Goal: Communication & Community: Answer question/provide support

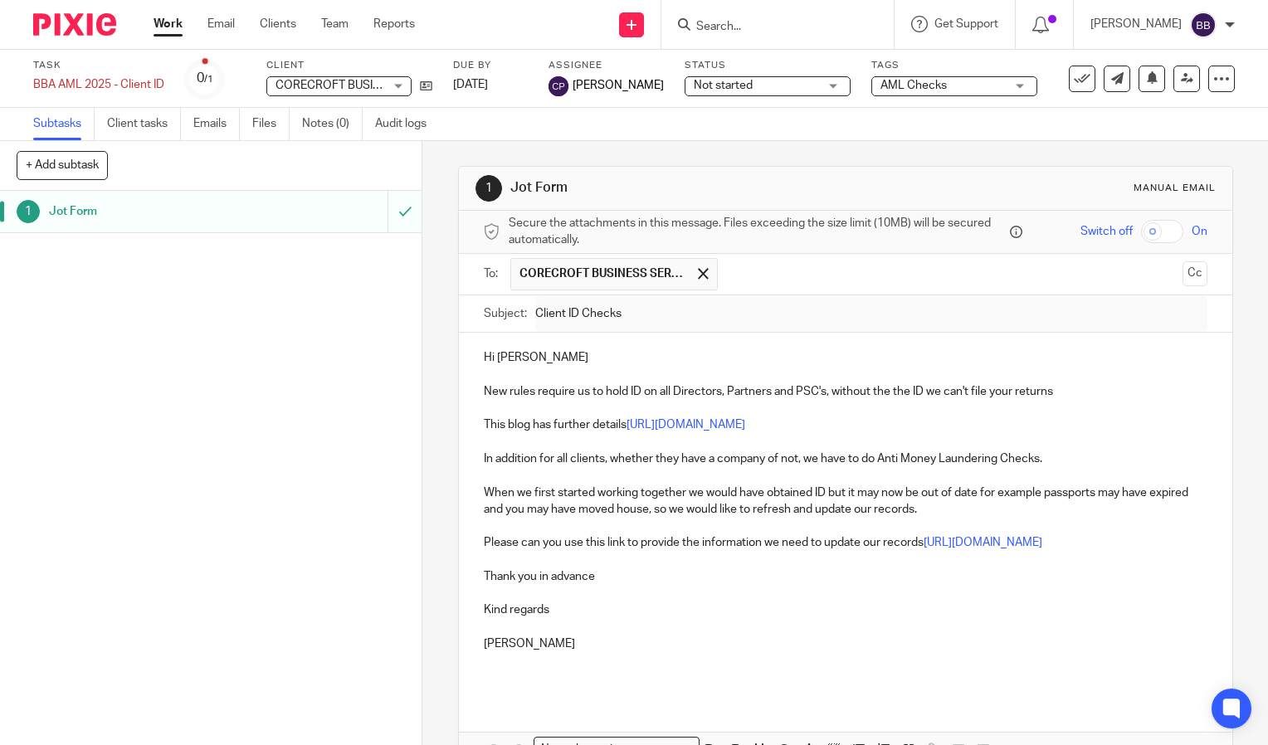
click at [168, 22] on link "Work" at bounding box center [168, 24] width 29 height 17
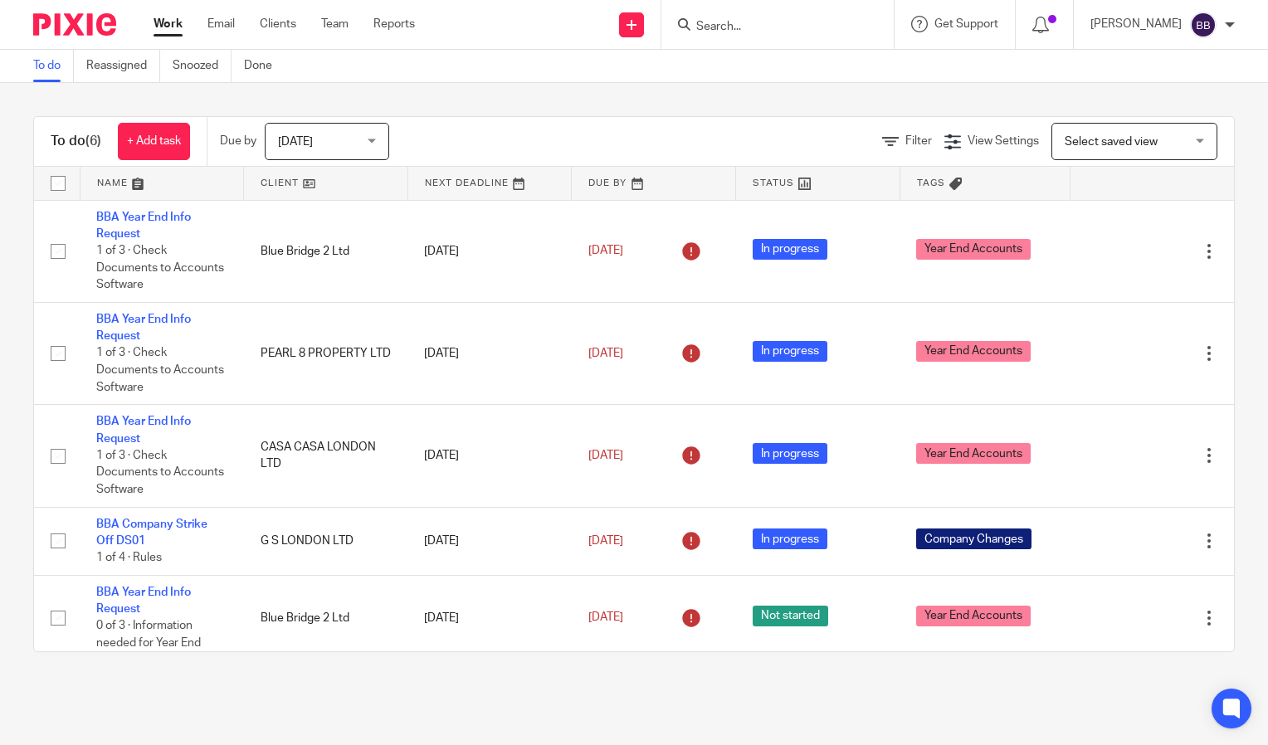
click at [770, 26] on input "Search" at bounding box center [769, 27] width 149 height 15
type input "corecrof"
click at [843, 68] on link at bounding box center [826, 71] width 270 height 38
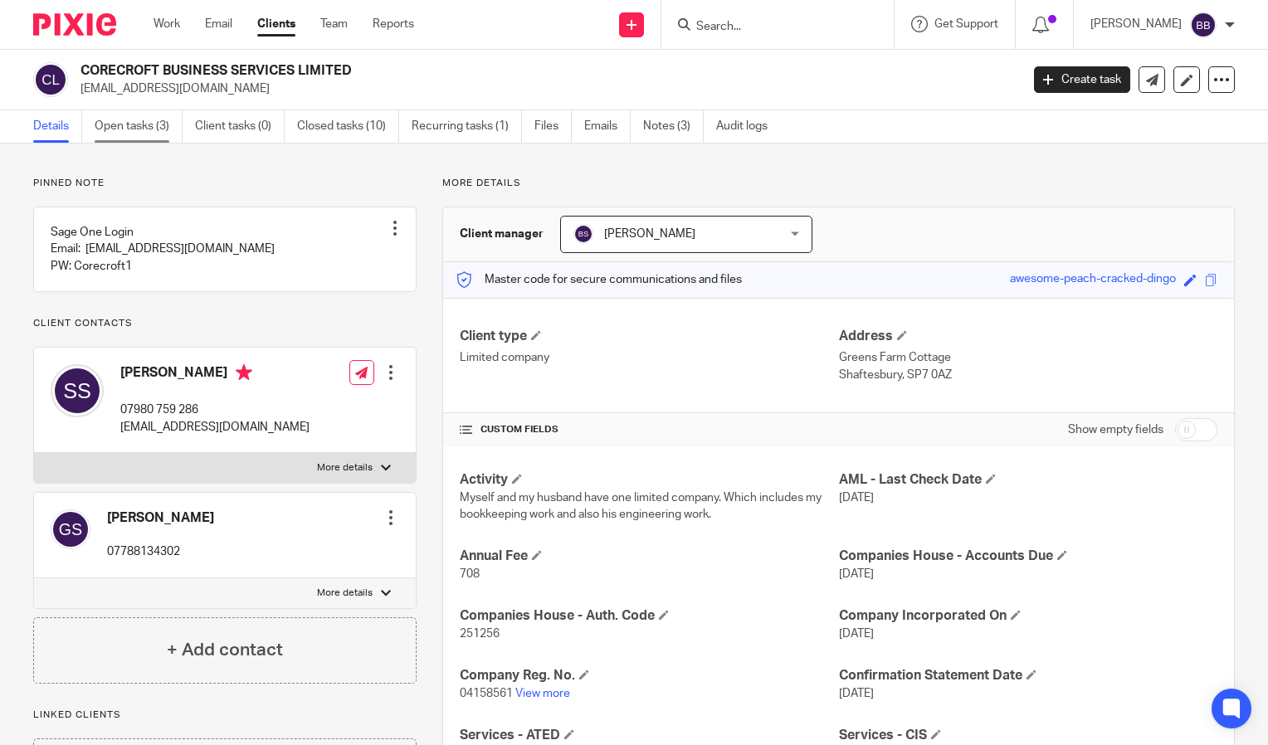
click at [129, 129] on link "Open tasks (3)" at bounding box center [139, 126] width 88 height 32
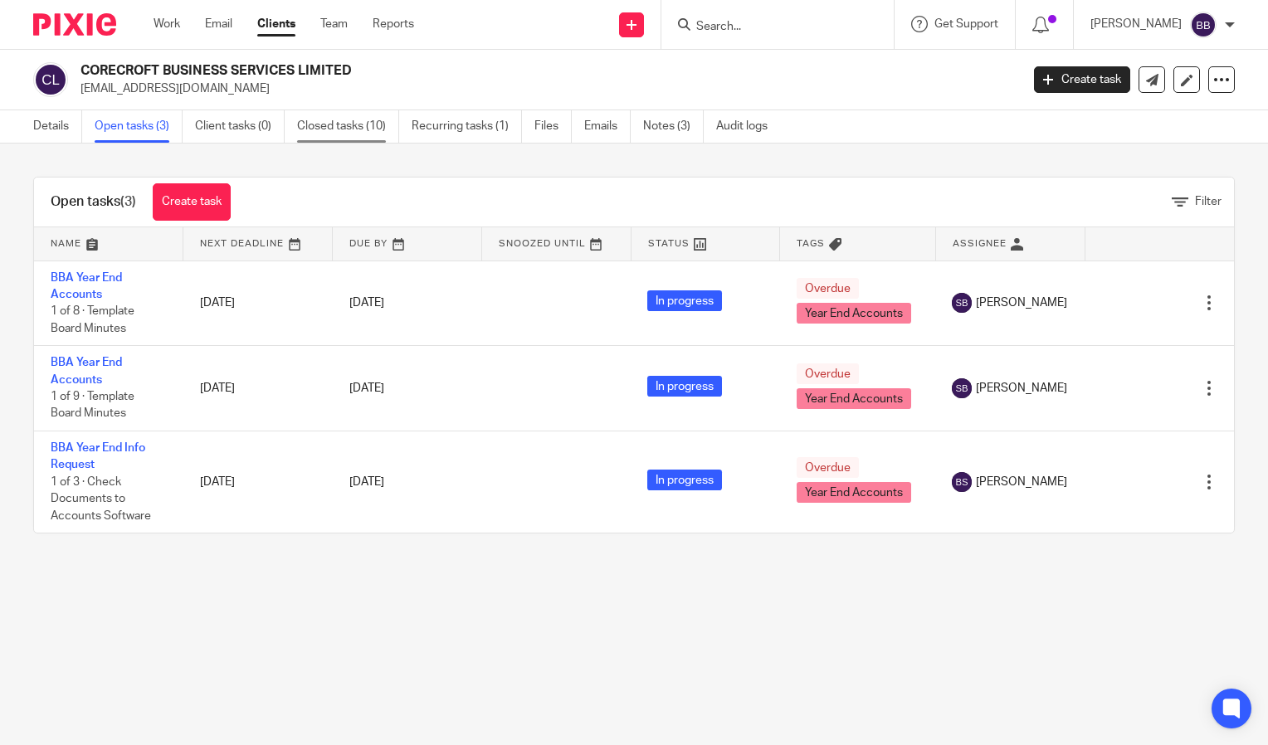
click at [350, 123] on link "Closed tasks (10)" at bounding box center [348, 126] width 102 height 32
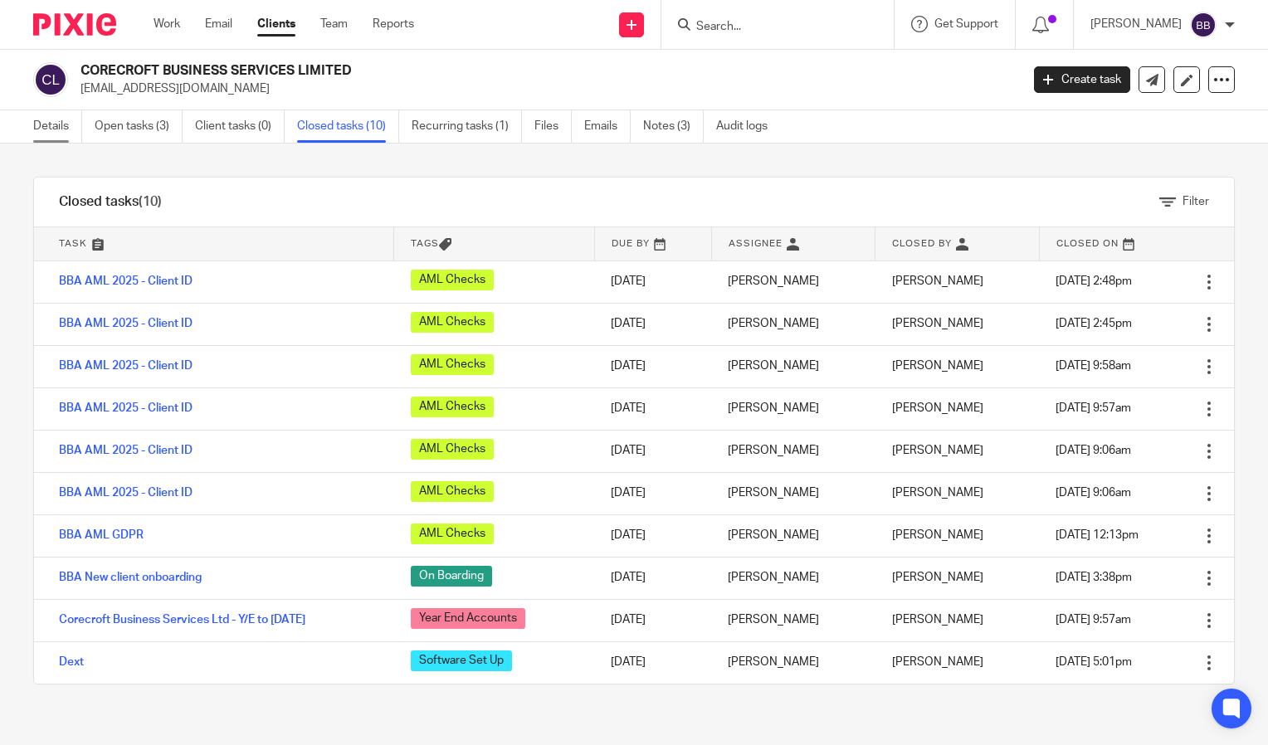
click at [63, 129] on link "Details" at bounding box center [57, 126] width 49 height 32
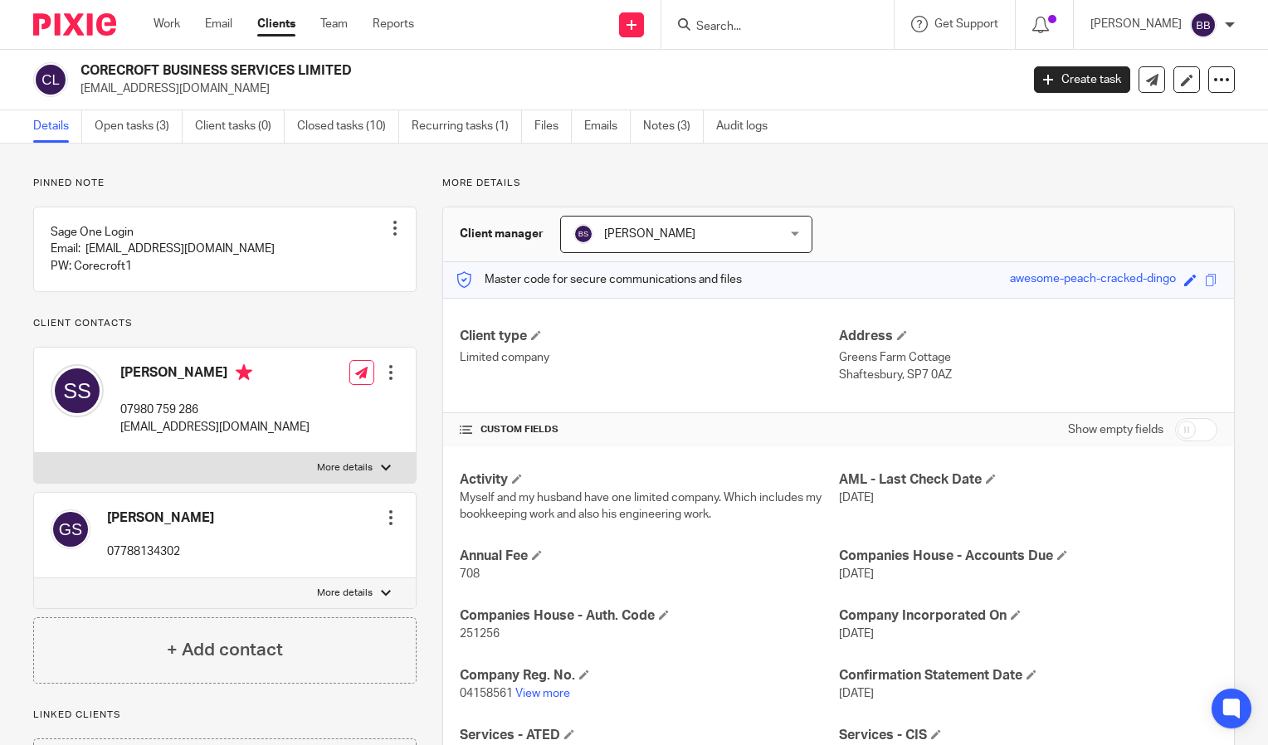
click at [808, 26] on input "Search" at bounding box center [769, 27] width 149 height 15
type input "sagitt"
click at [810, 67] on link at bounding box center [820, 71] width 258 height 38
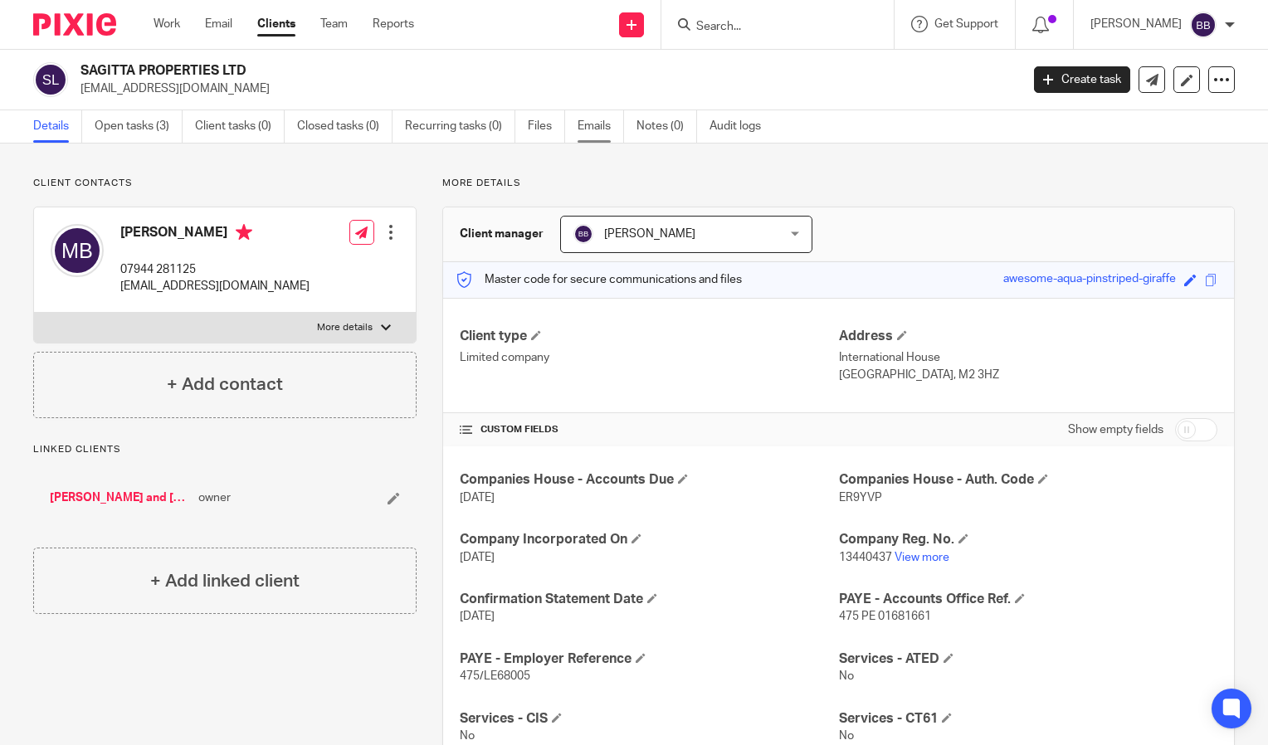
click at [591, 131] on link "Emails" at bounding box center [601, 126] width 46 height 32
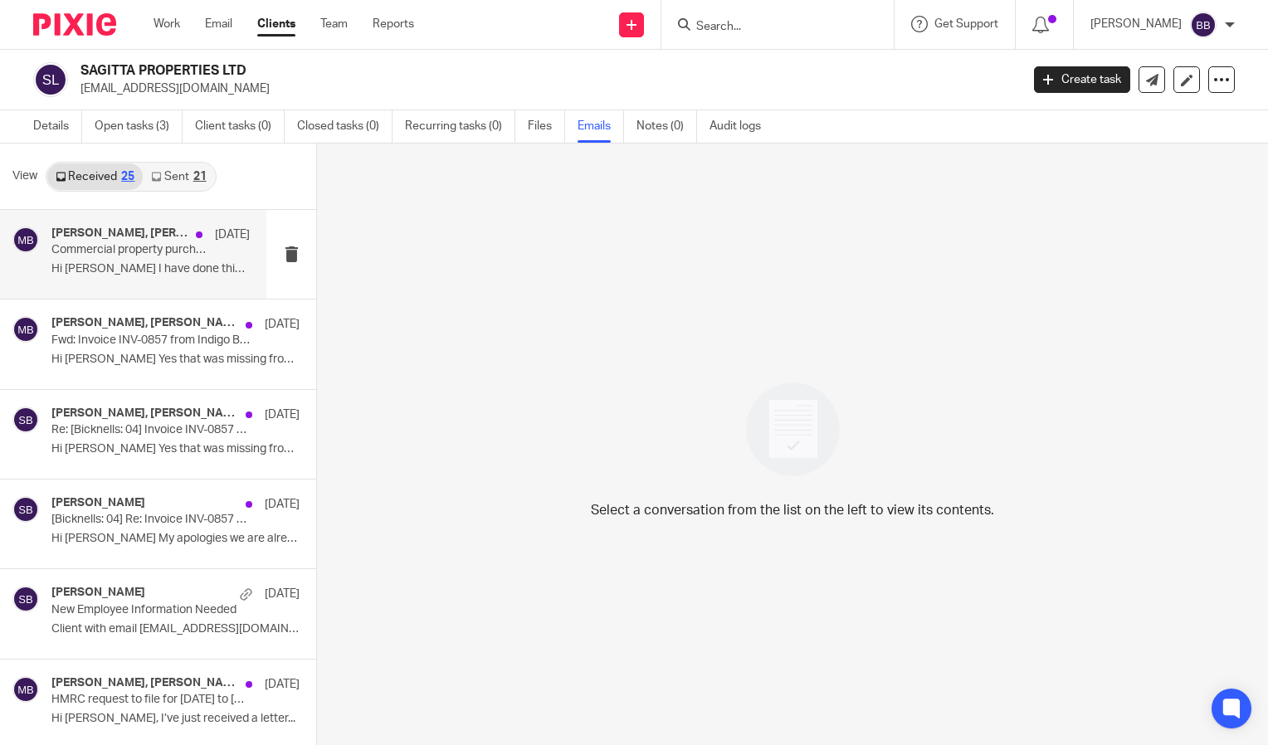
click at [105, 262] on p "Hi [PERSON_NAME] I have done this myself several..." at bounding box center [150, 269] width 198 height 14
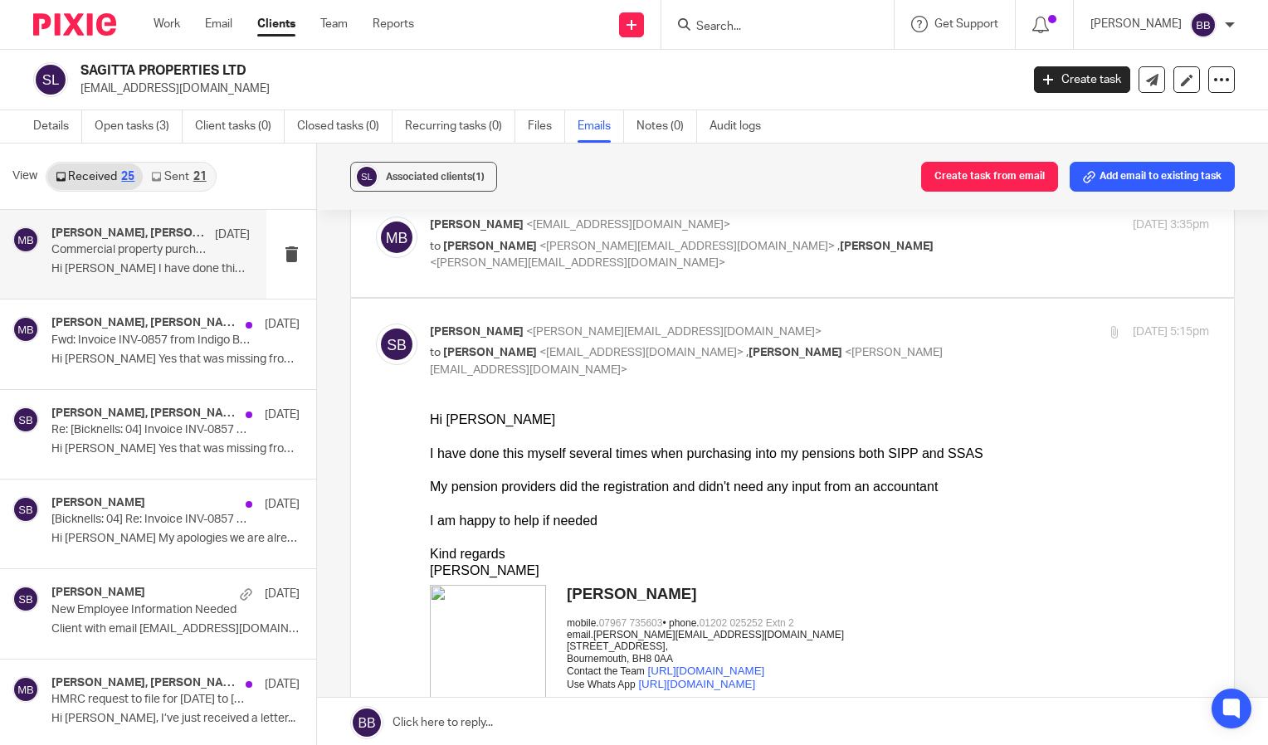
scroll to position [83, 0]
drag, startPoint x: 898, startPoint y: 451, endPoint x: 926, endPoint y: 449, distance: 28.3
click at [926, 449] on div "I have done this myself several times when purchasing into my pensions both SIP…" at bounding box center [819, 453] width 779 height 17
drag, startPoint x: 926, startPoint y: 449, endPoint x: 932, endPoint y: 486, distance: 37.8
click at [932, 487] on div "My pension providers did the registration and didn't need any input from an acc…" at bounding box center [819, 486] width 779 height 17
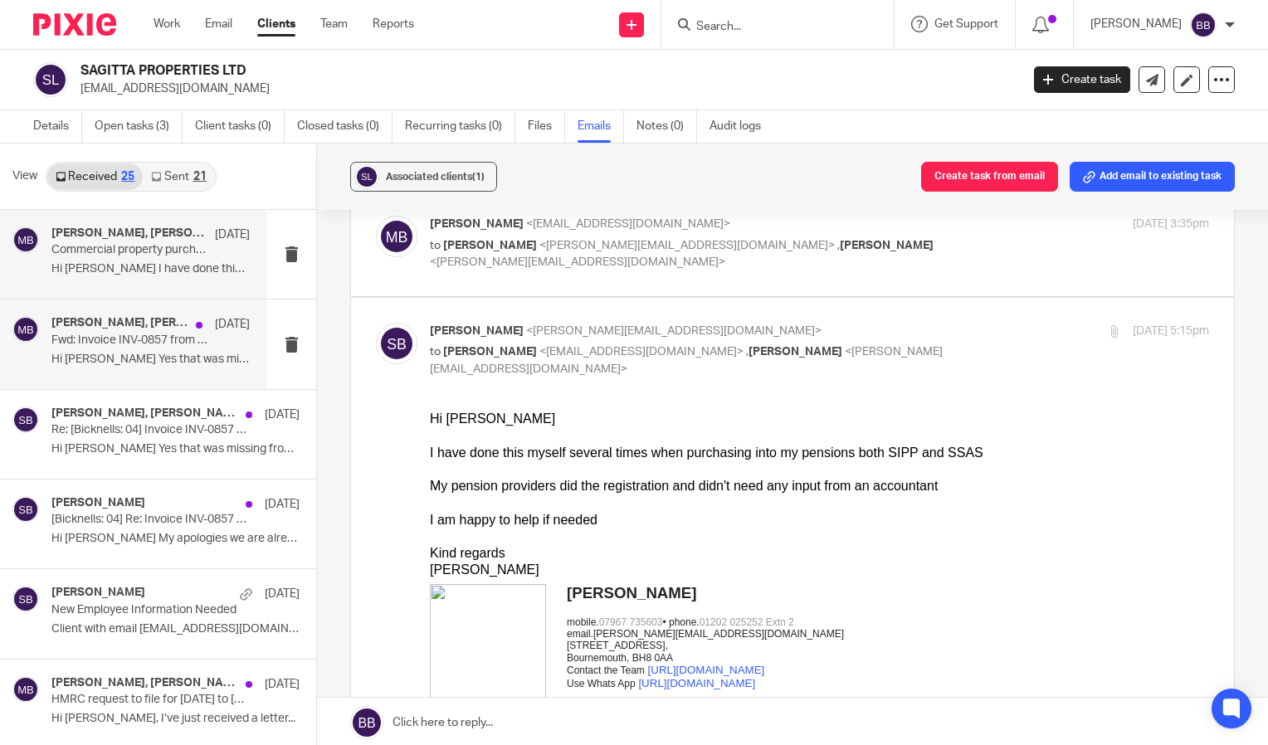
click at [101, 364] on p "Hi [PERSON_NAME] Yes that was missing from the..." at bounding box center [150, 360] width 198 height 14
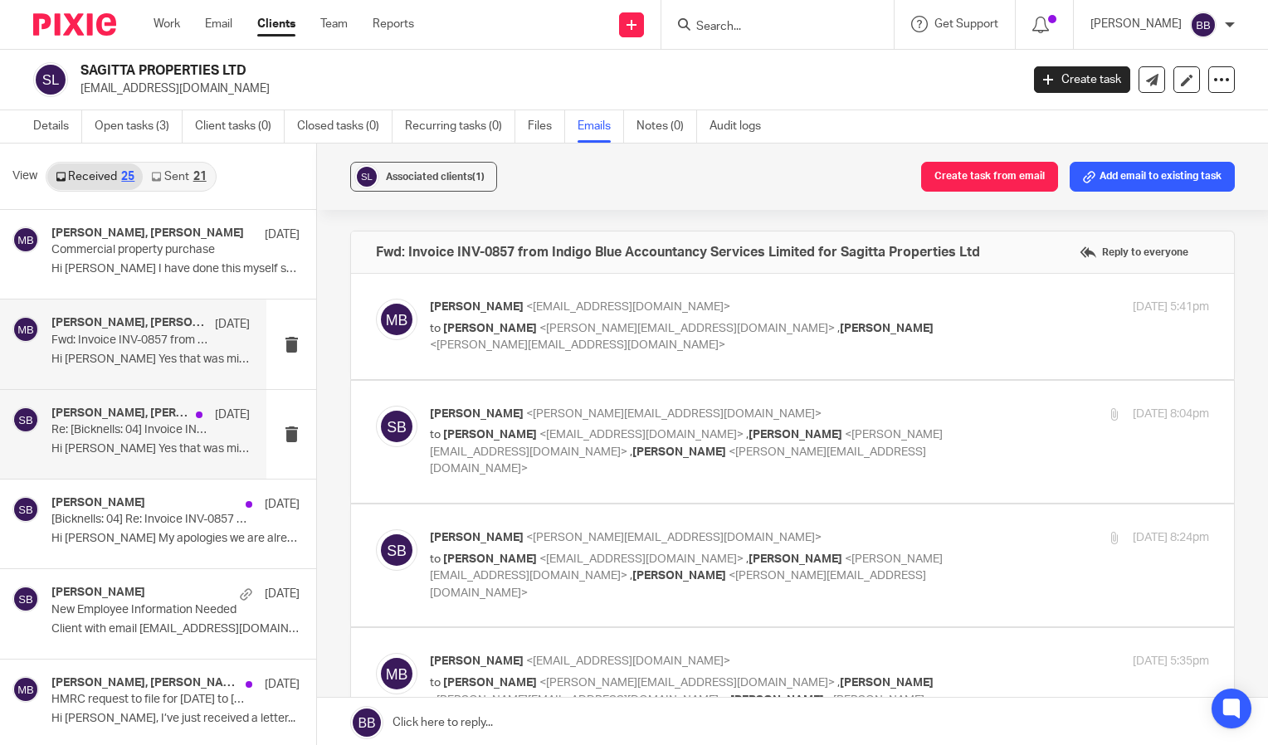
scroll to position [0, 0]
click at [554, 337] on div "[PERSON_NAME] <[EMAIL_ADDRESS][DOMAIN_NAME]> to [PERSON_NAME] <[PERSON_NAME][EM…" at bounding box center [819, 327] width 779 height 56
checkbox input "true"
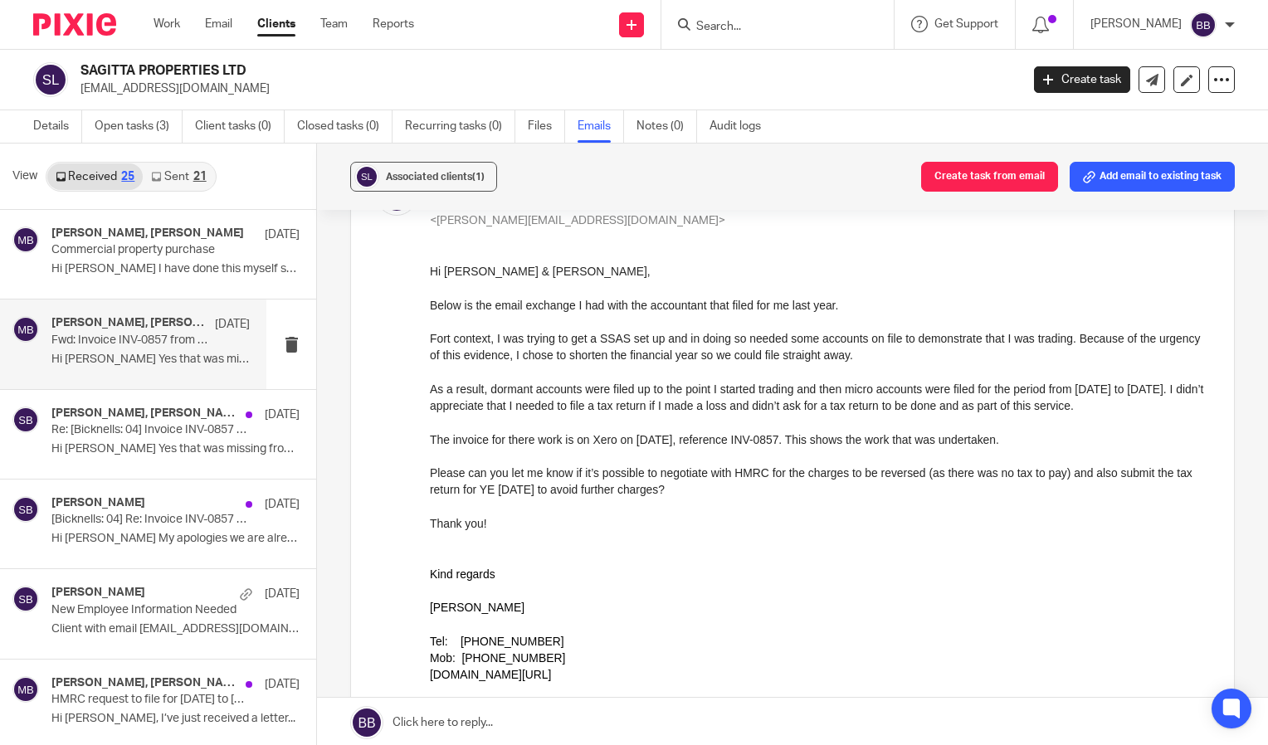
scroll to position [166, 0]
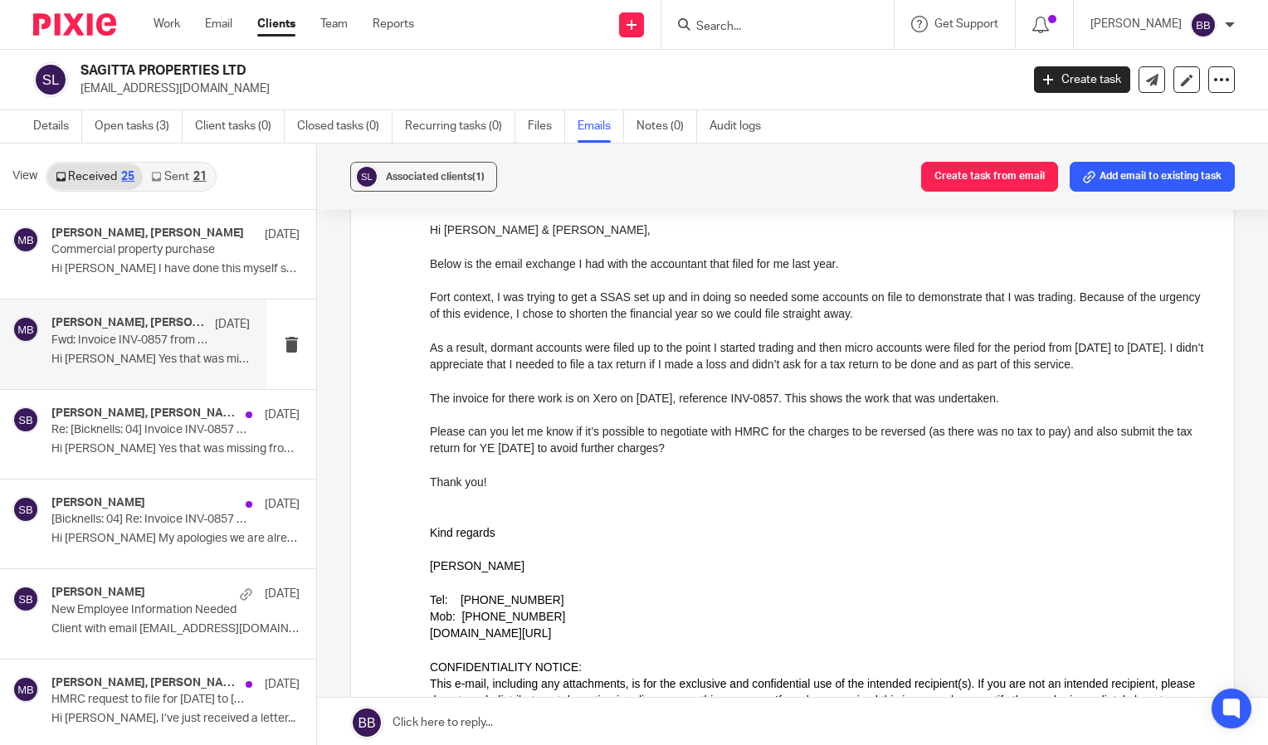
click at [171, 177] on link "Sent 21" at bounding box center [178, 176] width 71 height 27
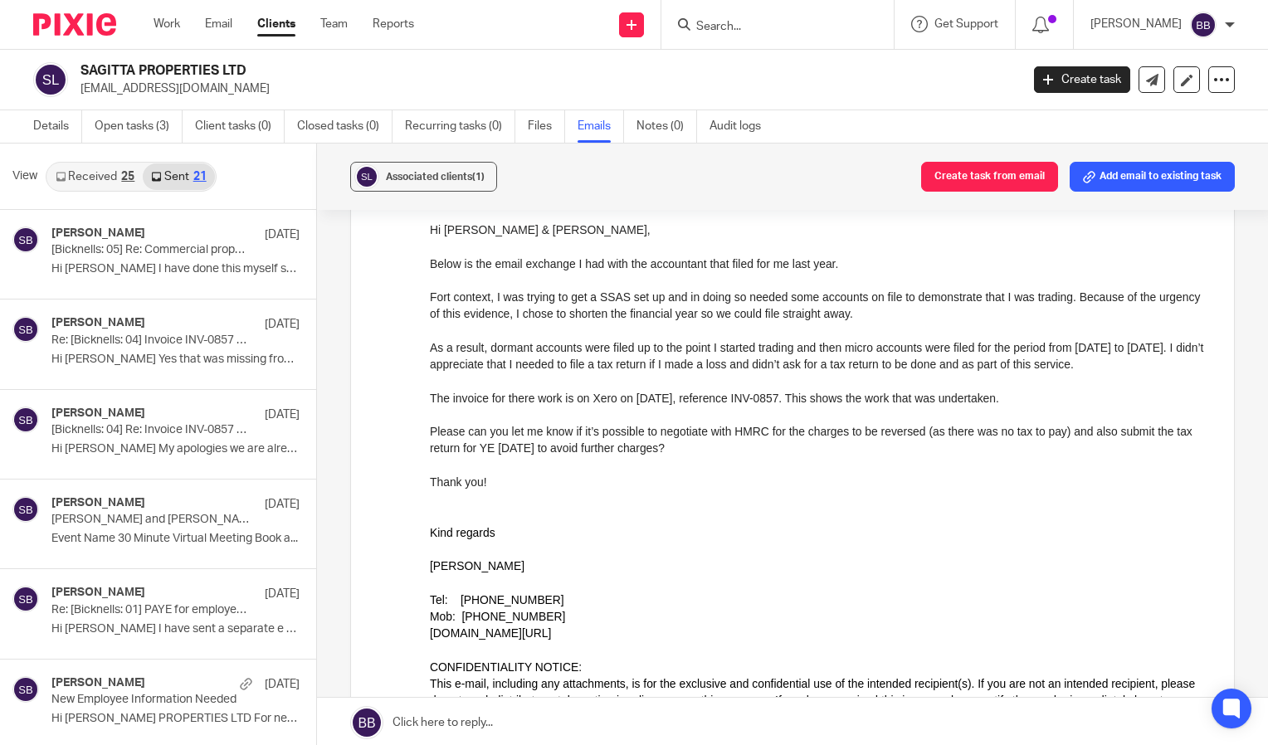
scroll to position [2, 0]
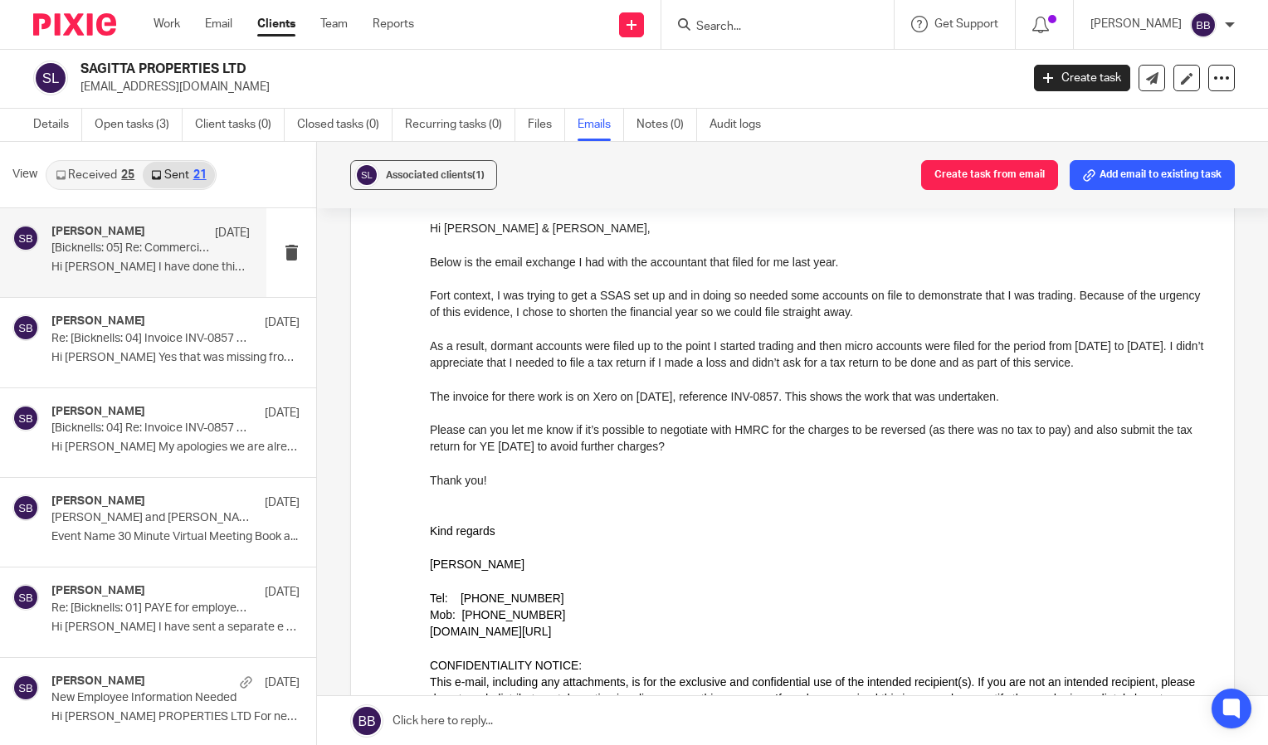
click at [124, 266] on p "Hi [PERSON_NAME] I have done this myself several..." at bounding box center [150, 268] width 198 height 14
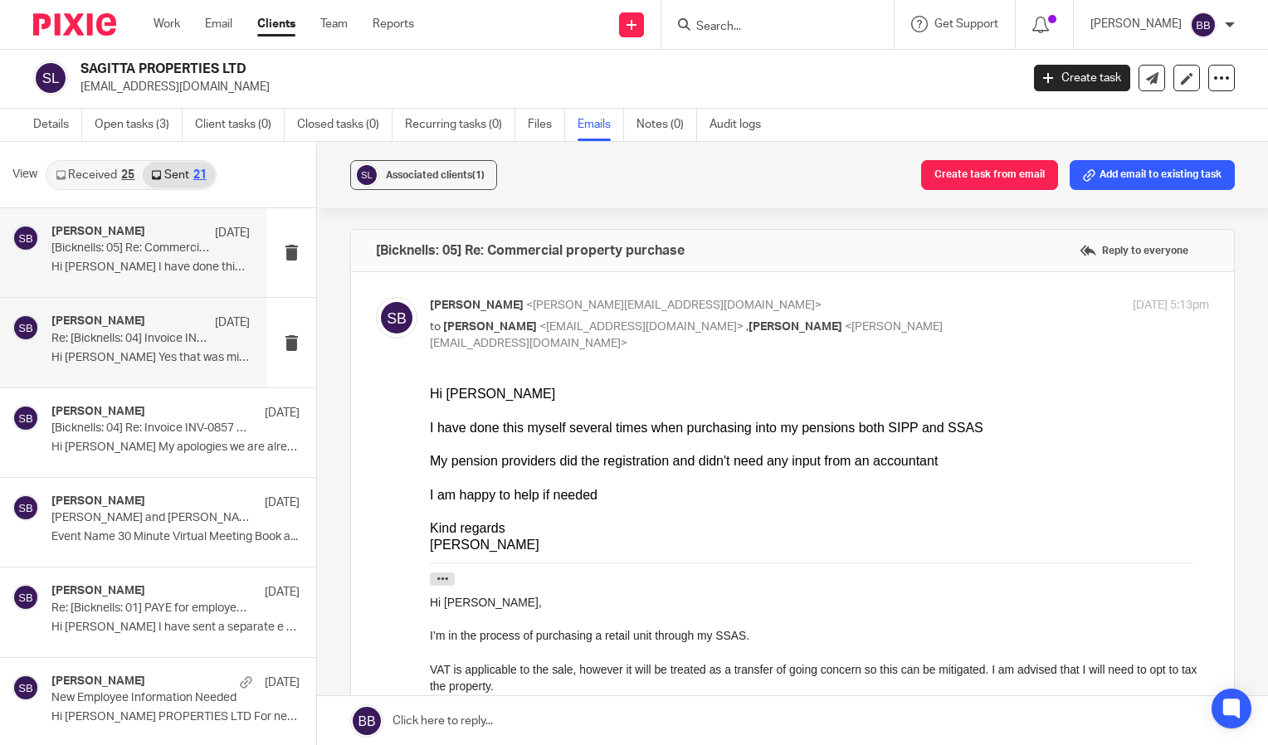
scroll to position [0, 0]
click at [127, 346] on div "[PERSON_NAME] [DATE] Re: [Bicknells: 04] Invoice INV-0857 from Indigo Blue Acco…" at bounding box center [150, 343] width 198 height 56
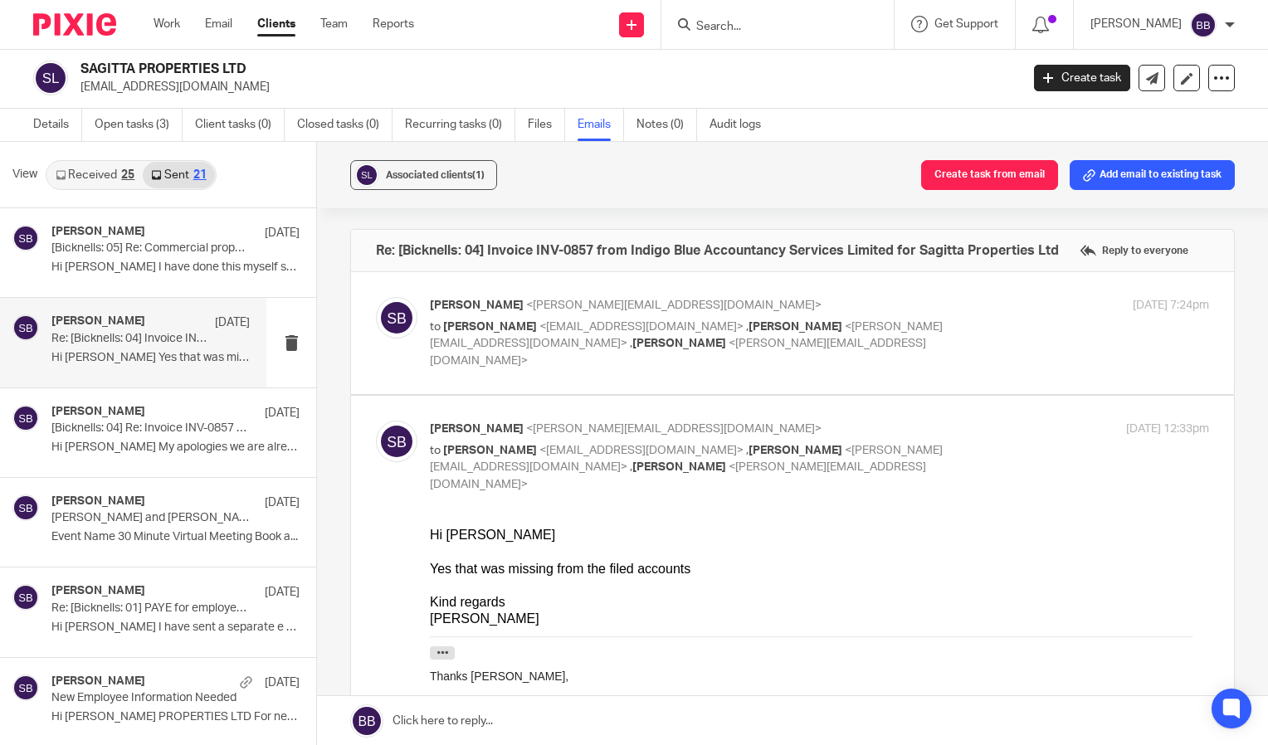
click at [525, 310] on p "[PERSON_NAME] <[PERSON_NAME][EMAIL_ADDRESS][DOMAIN_NAME]>" at bounding box center [690, 305] width 520 height 17
checkbox input "true"
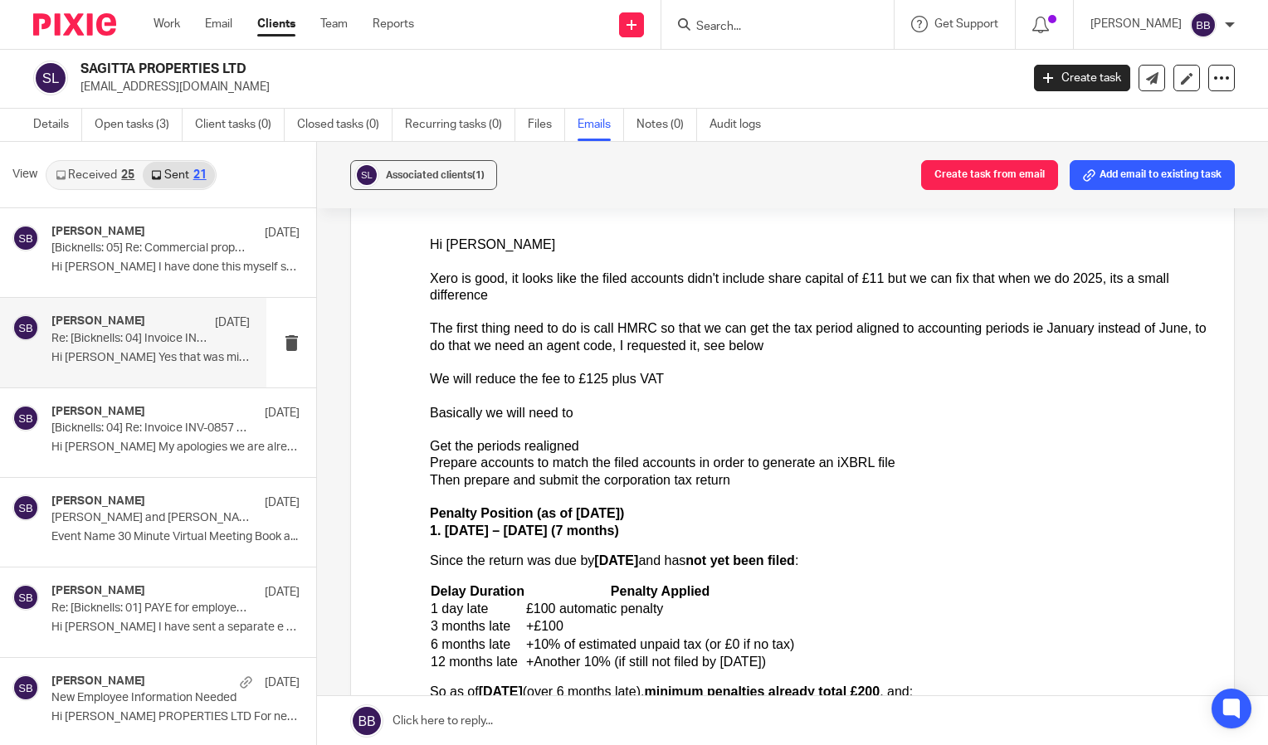
scroll to position [249, 0]
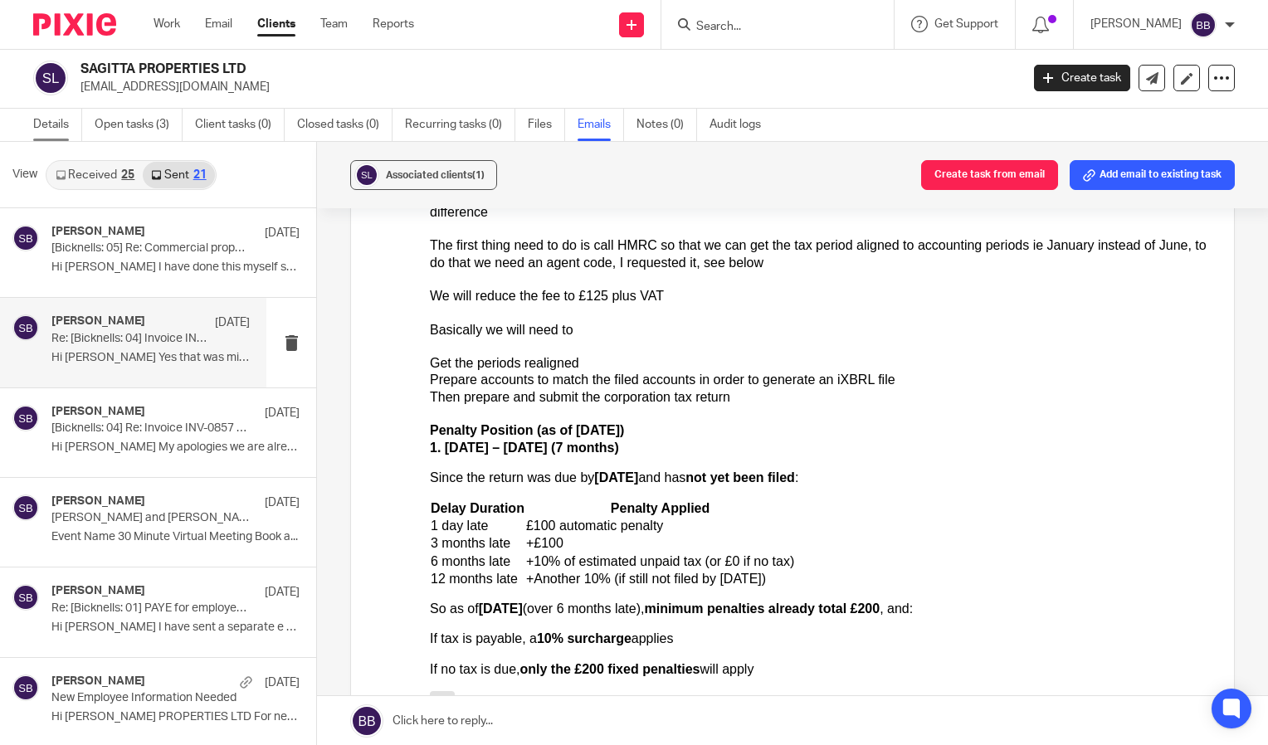
click at [57, 121] on link "Details" at bounding box center [57, 125] width 49 height 32
